Goal: Find contact information: Find contact information

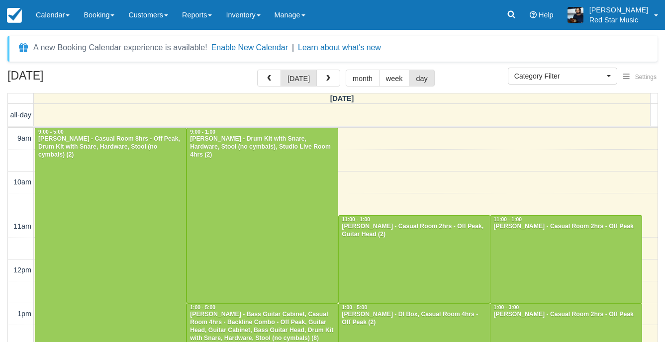
select select
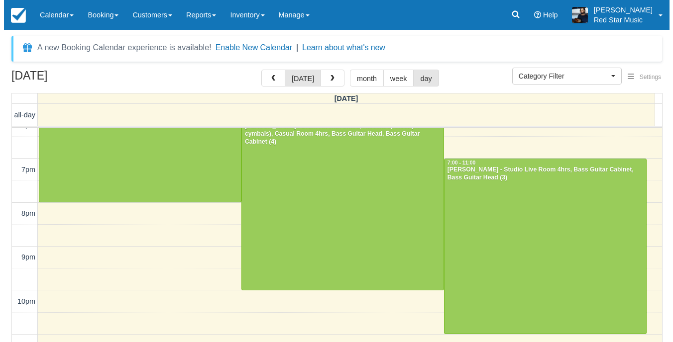
scroll to position [420, 0]
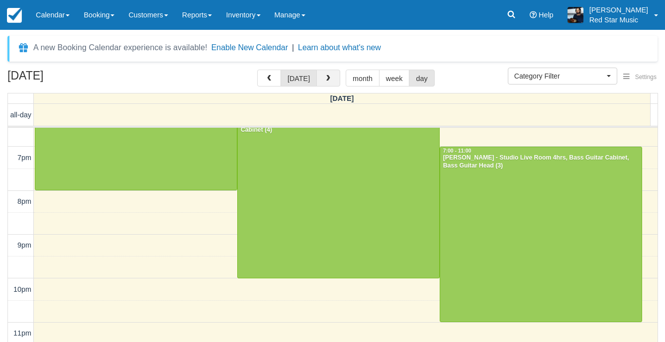
click at [316, 78] on button "button" at bounding box center [328, 78] width 24 height 17
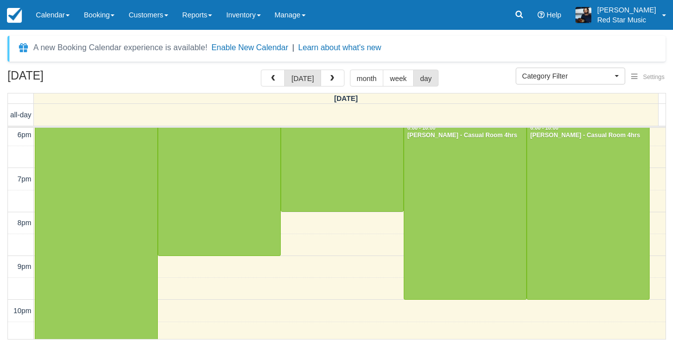
scroll to position [403, 0]
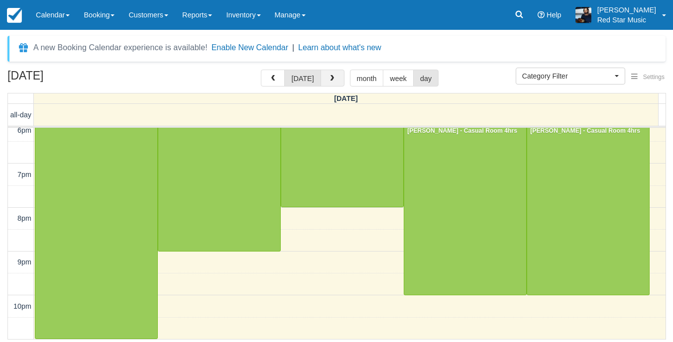
click at [330, 76] on span "button" at bounding box center [331, 78] width 7 height 7
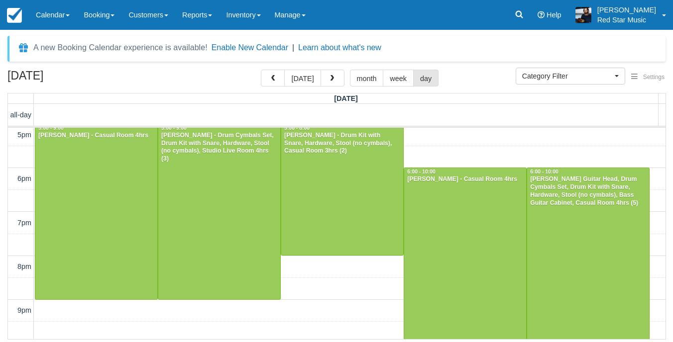
scroll to position [359, 0]
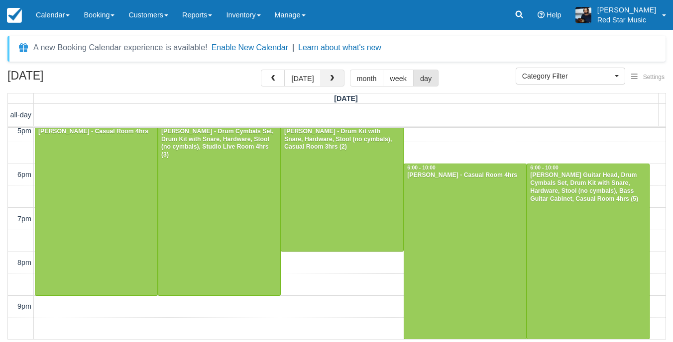
click at [324, 79] on button "button" at bounding box center [332, 78] width 24 height 17
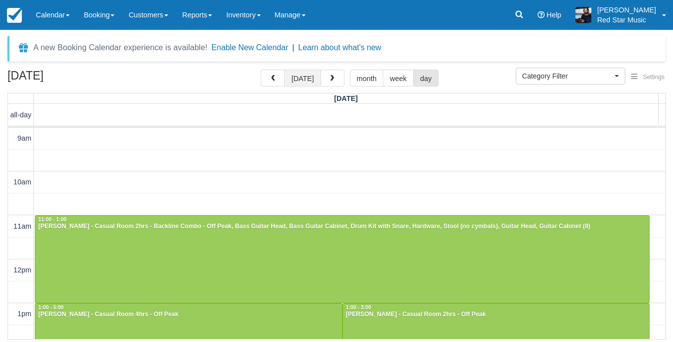
click at [298, 84] on button "today" at bounding box center [302, 78] width 36 height 17
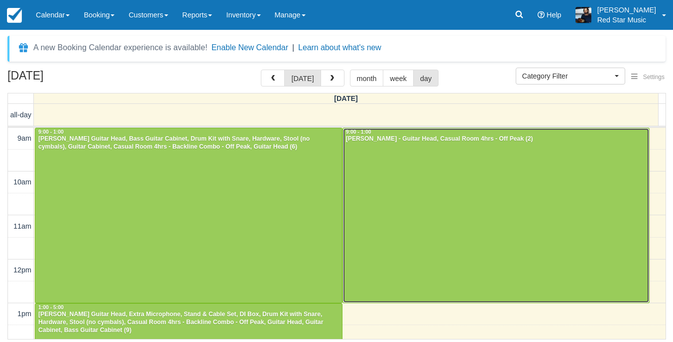
click at [386, 179] on div at bounding box center [496, 215] width 306 height 175
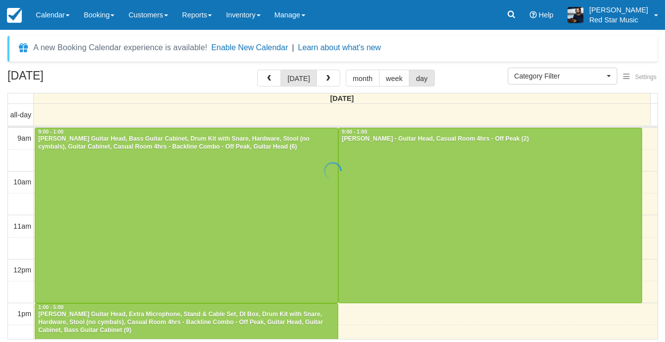
select select
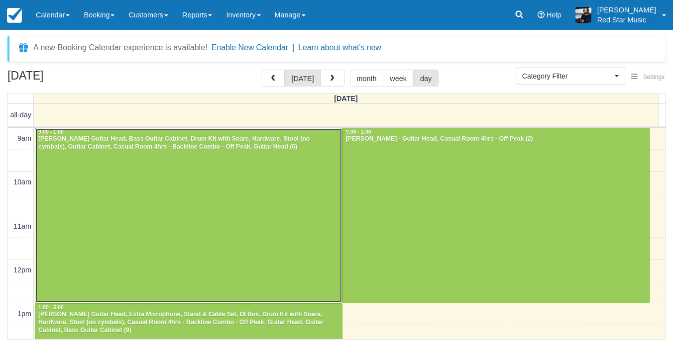
click at [275, 208] on div at bounding box center [188, 215] width 306 height 175
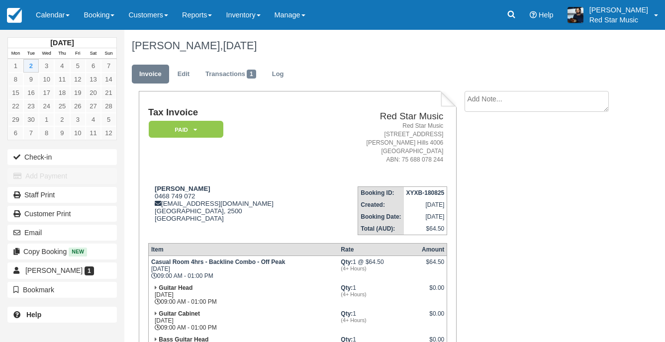
click at [501, 103] on textarea at bounding box center [537, 101] width 144 height 21
type textarea "4"
click at [489, 156] on button "Create" at bounding box center [487, 158] width 45 height 17
click at [535, 127] on link "Edit" at bounding box center [543, 127] width 17 height 7
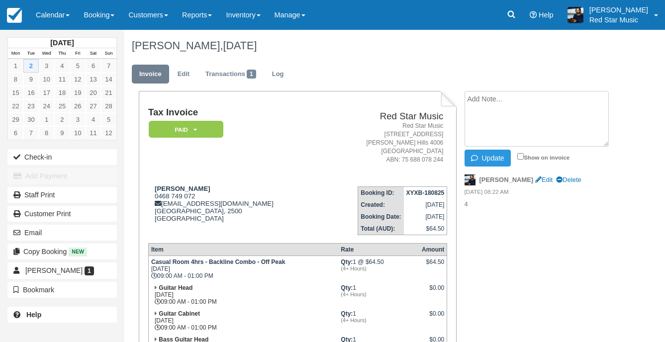
type textarea "3"
click at [620, 264] on div "Tax Invoice Paid   Pending Reserved Deposit Waiting Cancelled Red Star Music Re…" at bounding box center [373, 322] width 499 height 463
click at [36, 13] on link "Calendar" at bounding box center [53, 15] width 48 height 30
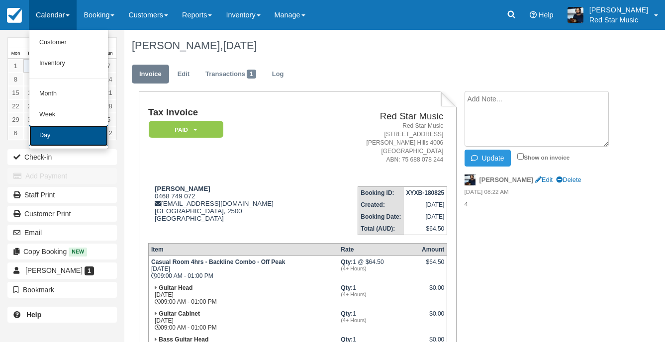
click at [53, 134] on link "Day" at bounding box center [68, 135] width 79 height 21
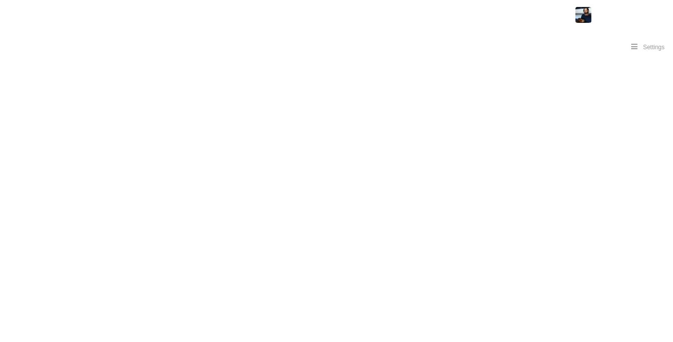
select select
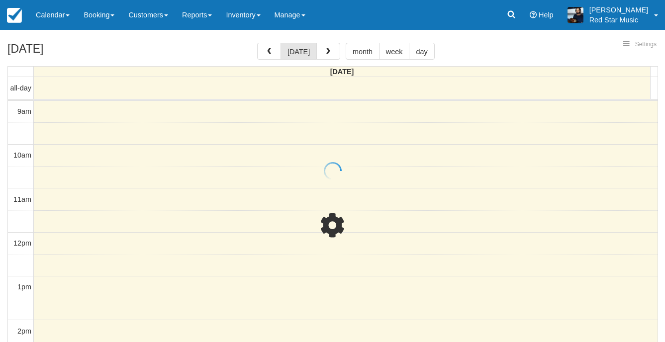
select select
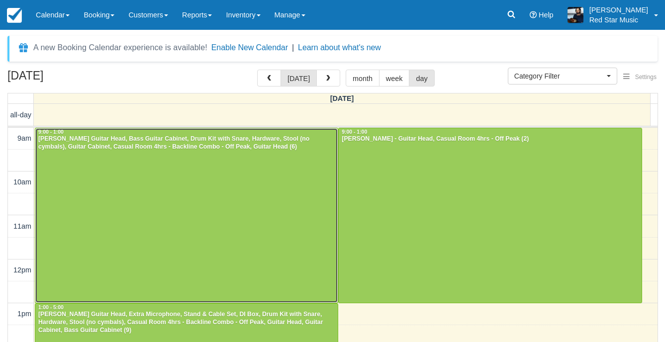
click at [128, 222] on div at bounding box center [186, 215] width 302 height 175
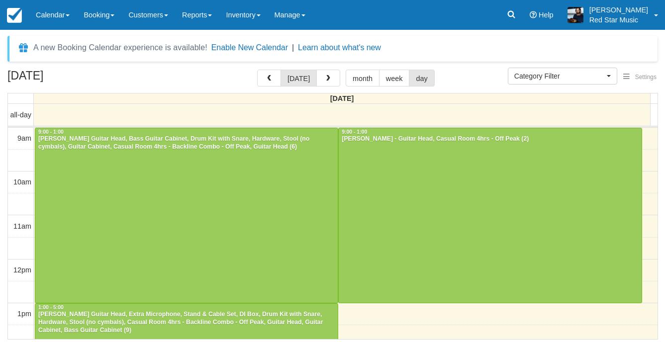
select select
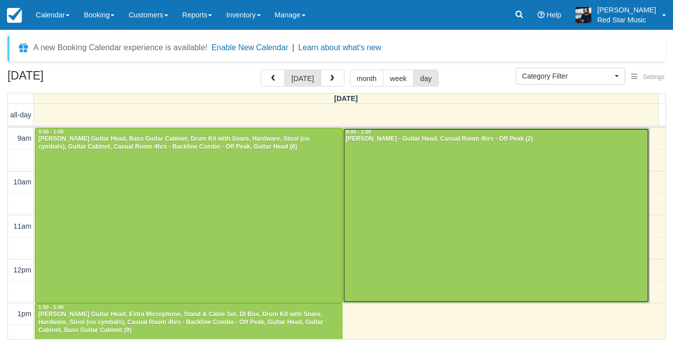
click at [444, 199] on div at bounding box center [496, 215] width 306 height 175
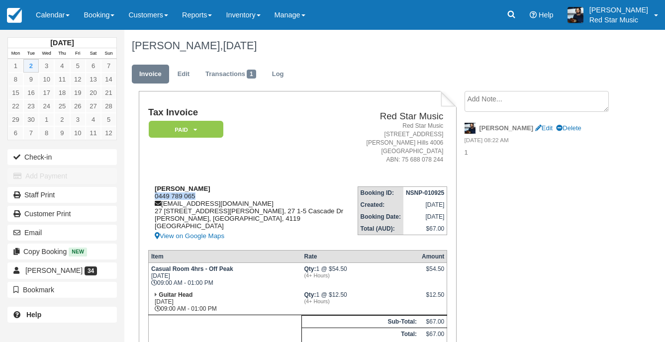
drag, startPoint x: 199, startPoint y: 195, endPoint x: 154, endPoint y: 195, distance: 45.8
click at [154, 195] on div "[PERSON_NAME] 0449 789 065 [EMAIL_ADDRESS][DOMAIN_NAME] [STREET_ADDRESS][PERSON…" at bounding box center [250, 213] width 205 height 57
copy div "0449 789 065"
